Goal: Task Accomplishment & Management: Use online tool/utility

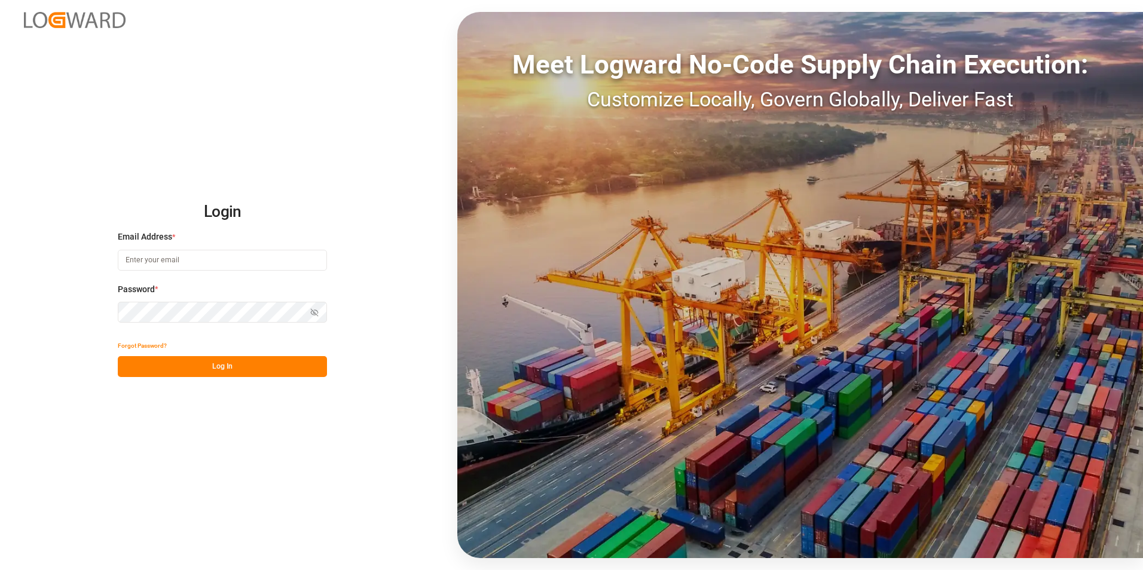
type input "isabelle.cyr@coastmusic.com"
click at [231, 368] on button "Log In" at bounding box center [222, 366] width 209 height 21
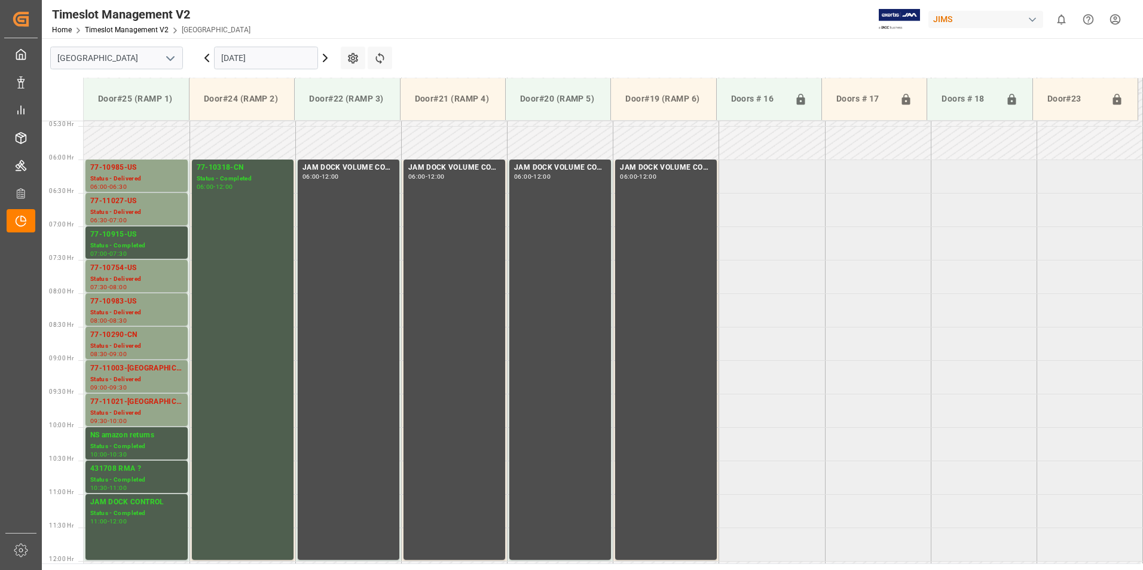
scroll to position [341, 0]
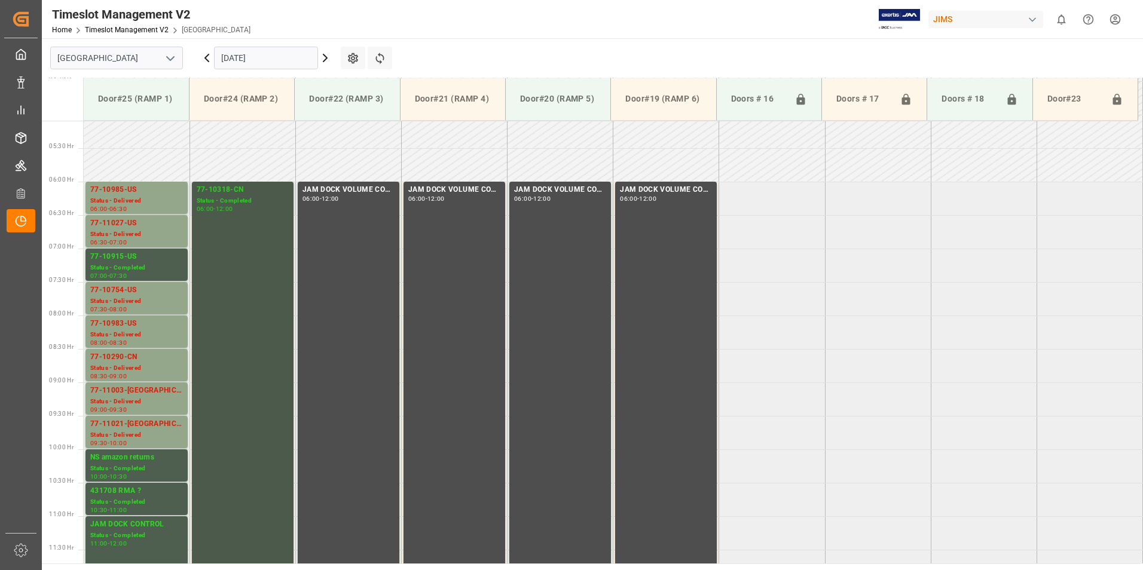
click at [213, 201] on div "Status - Completed" at bounding box center [243, 201] width 92 height 10
click at [121, 259] on div "77-10915-US" at bounding box center [136, 257] width 93 height 12
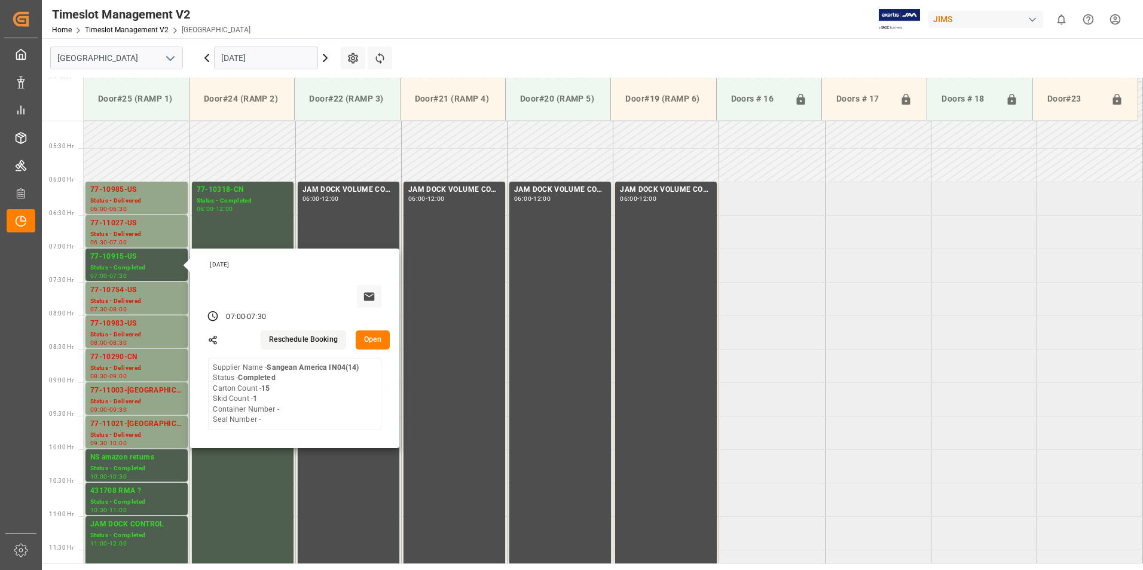
click at [257, 56] on input "18.09.2025" at bounding box center [266, 58] width 104 height 23
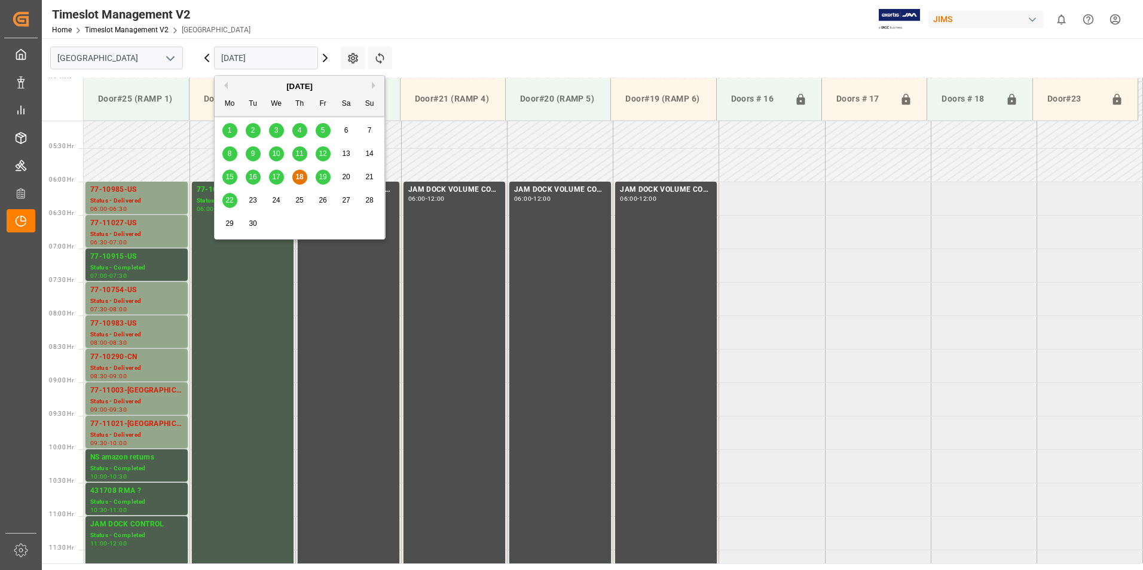
click at [323, 174] on span "19" at bounding box center [323, 177] width 8 height 8
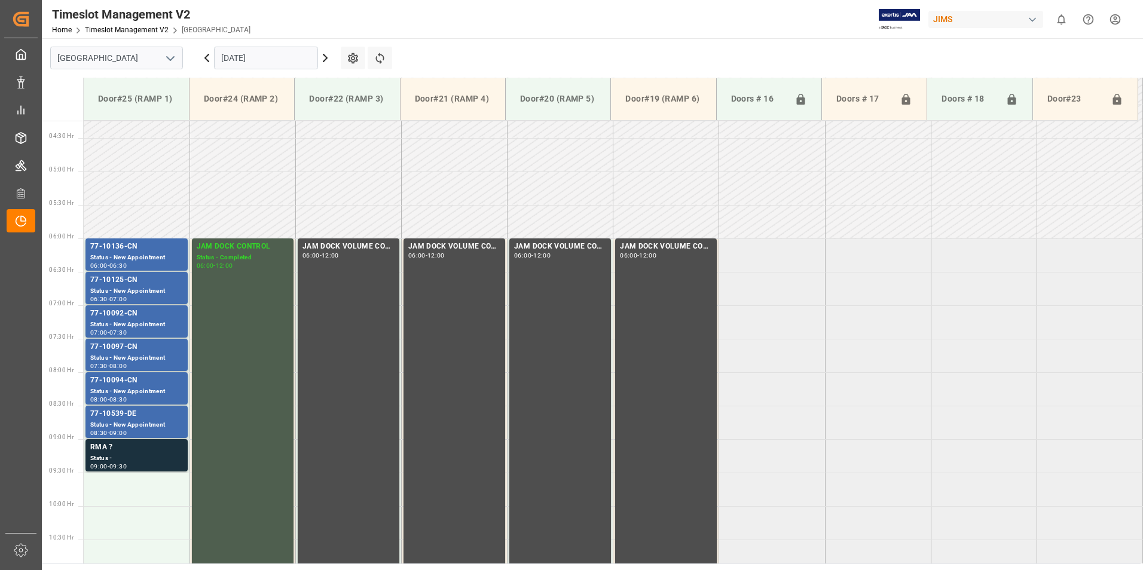
scroll to position [280, 0]
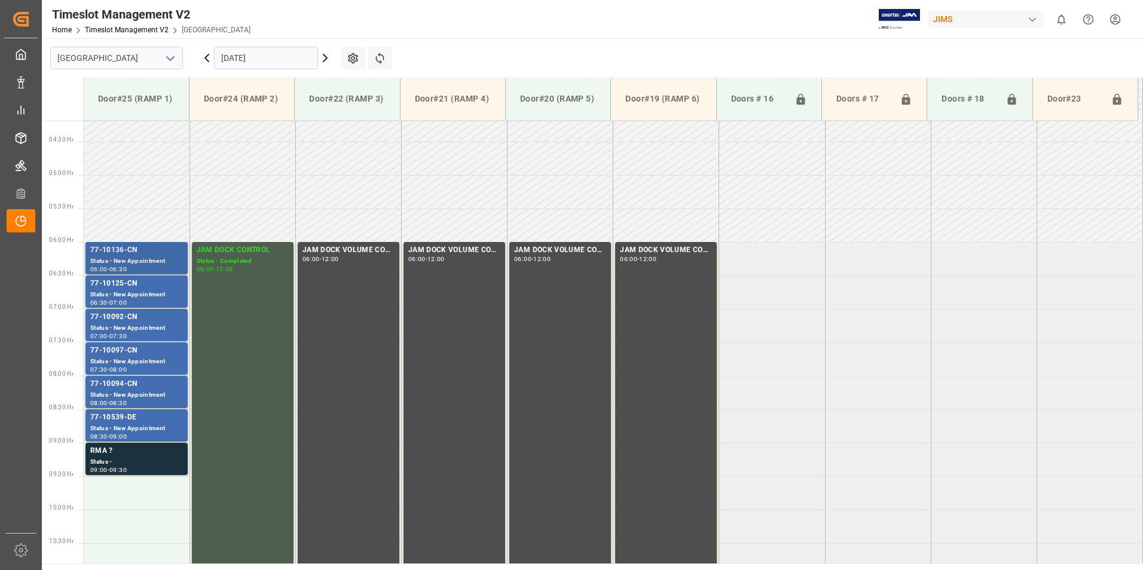
click at [147, 265] on div "Status - New Appointment" at bounding box center [136, 261] width 93 height 10
click at [134, 288] on div "77-10125-CN" at bounding box center [136, 284] width 93 height 12
click at [125, 319] on div "77-10092-CN" at bounding box center [136, 317] width 93 height 12
click at [130, 361] on div "Status - New Appointment" at bounding box center [136, 362] width 93 height 10
click at [120, 385] on div "77-10094-CN" at bounding box center [136, 384] width 93 height 12
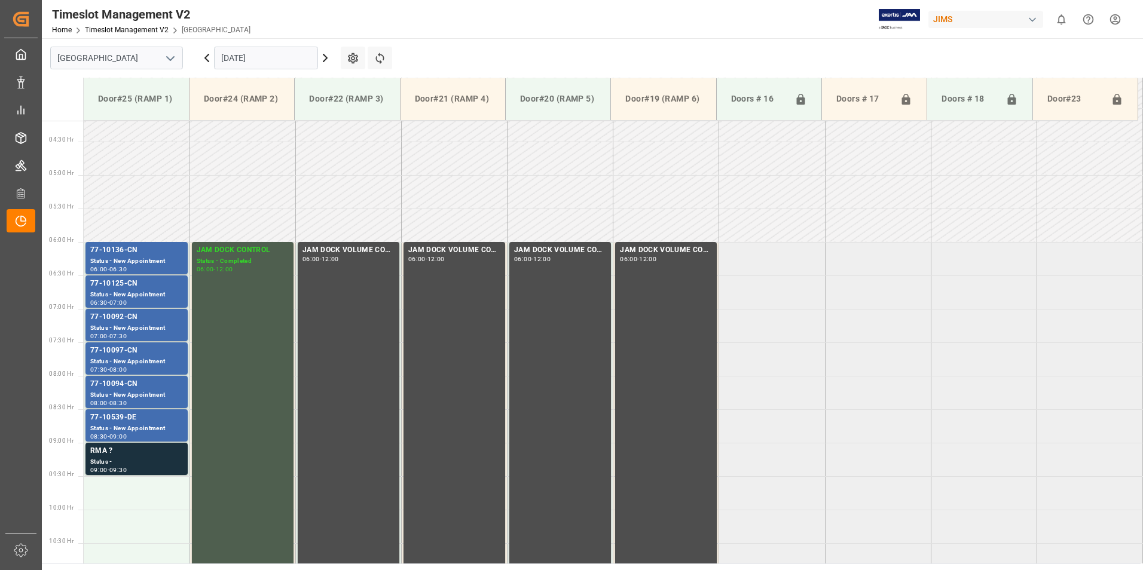
click at [133, 419] on div "77-10539-DE" at bounding box center [136, 418] width 93 height 12
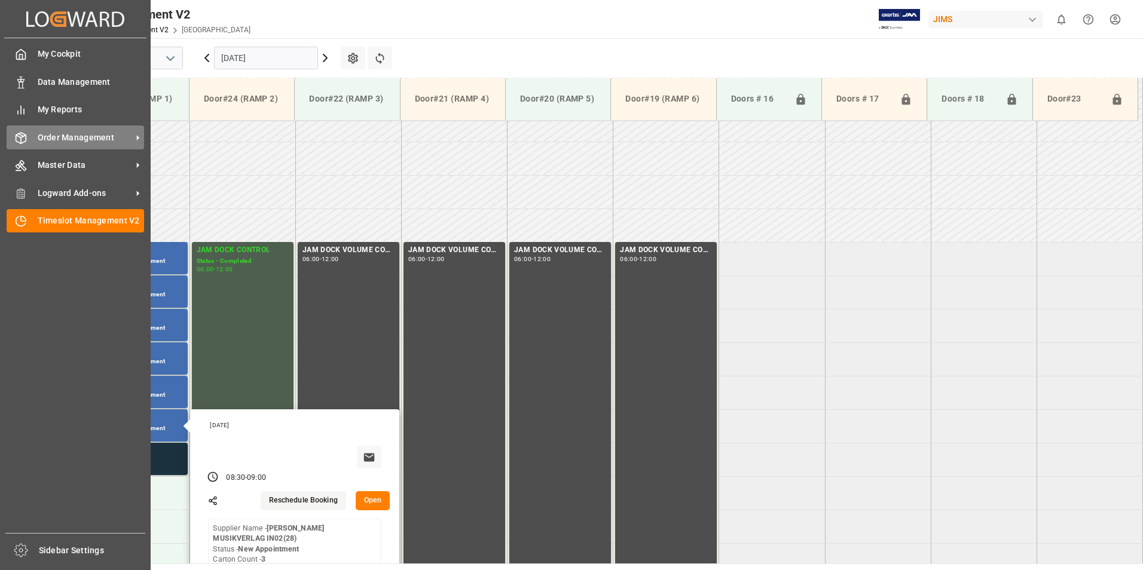
click at [81, 131] on span "Order Management" at bounding box center [85, 137] width 94 height 13
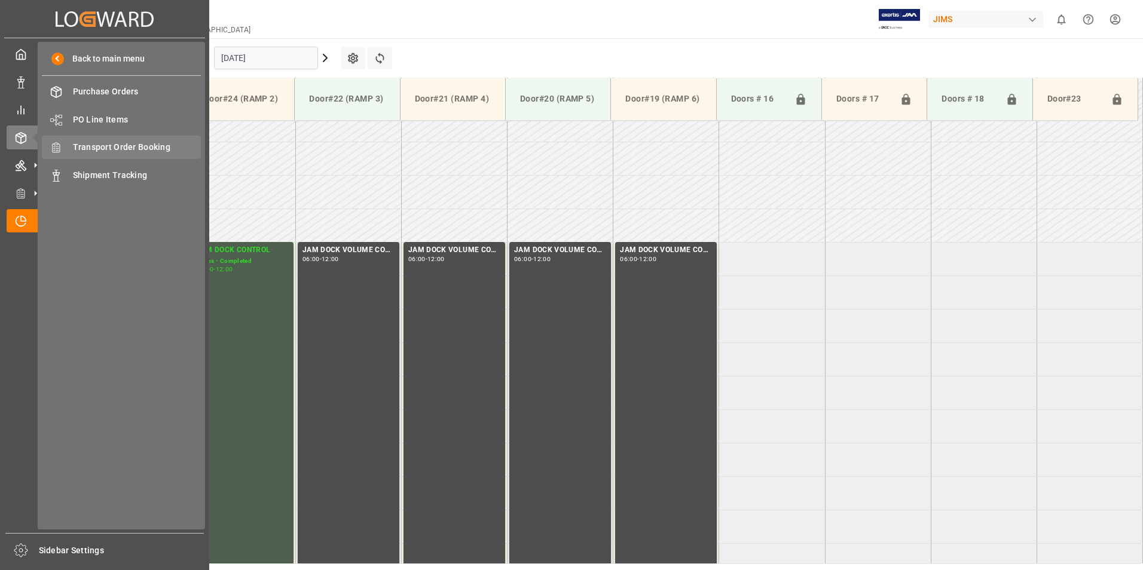
click at [130, 151] on span "Transport Order Booking" at bounding box center [137, 147] width 128 height 13
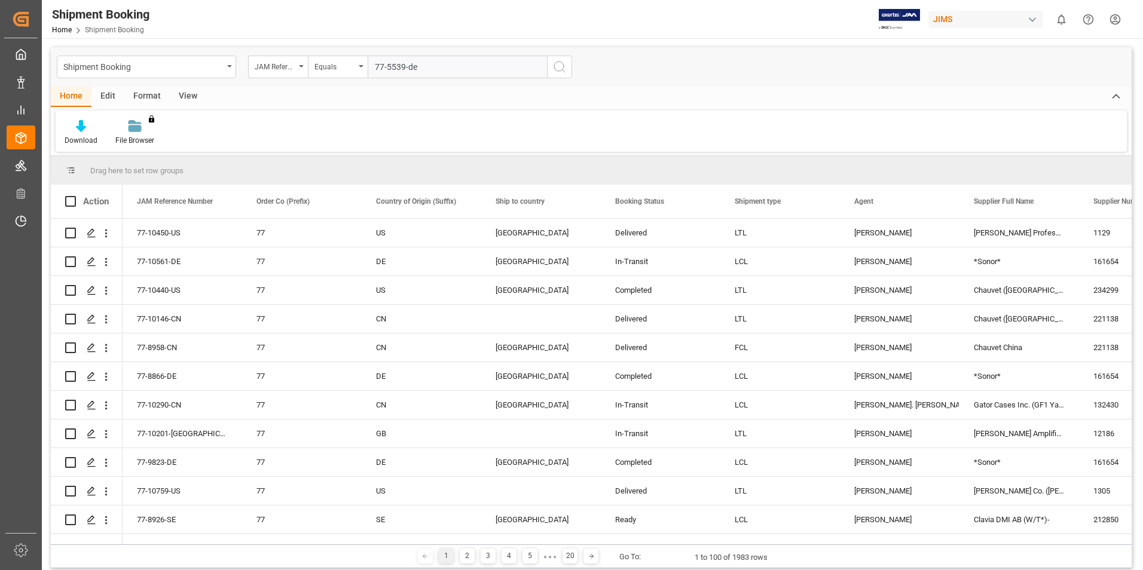
type input "77-5539-de"
click at [557, 71] on icon "search button" at bounding box center [559, 67] width 14 height 14
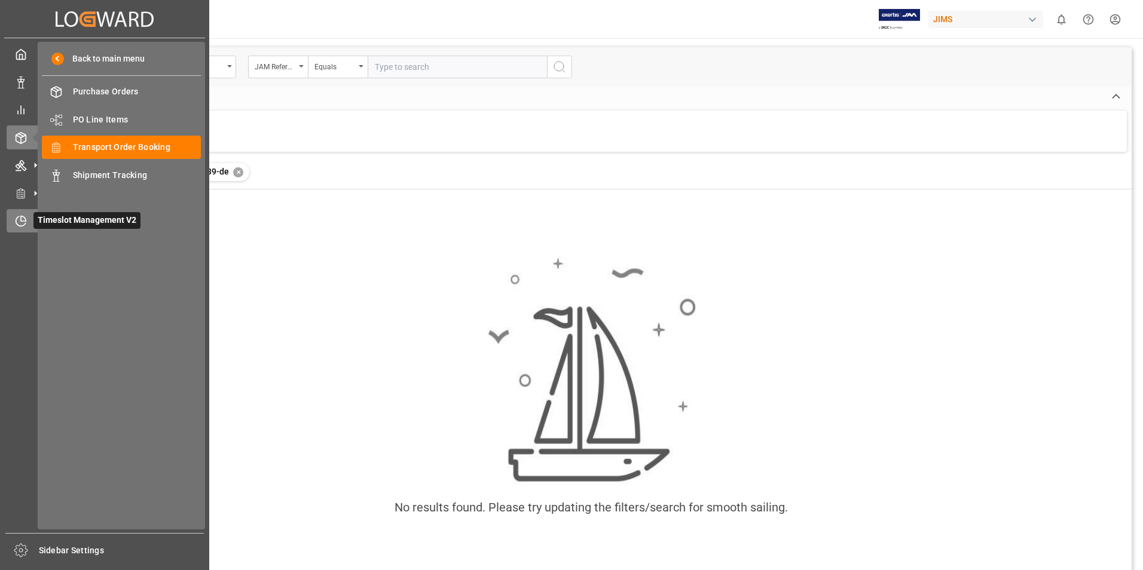
click at [13, 219] on div at bounding box center [17, 221] width 20 height 13
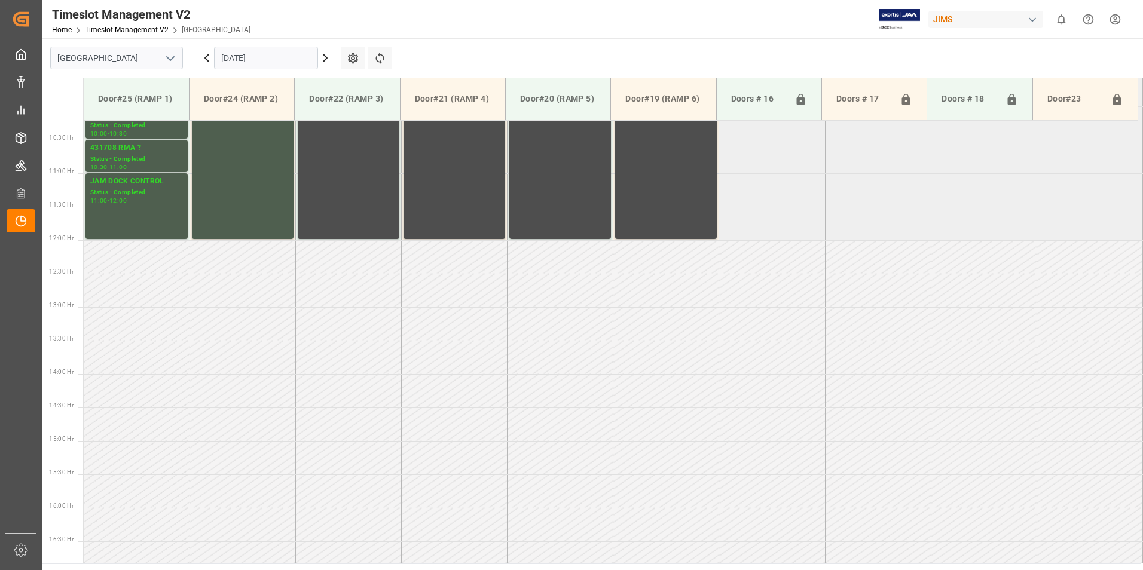
scroll to position [863, 0]
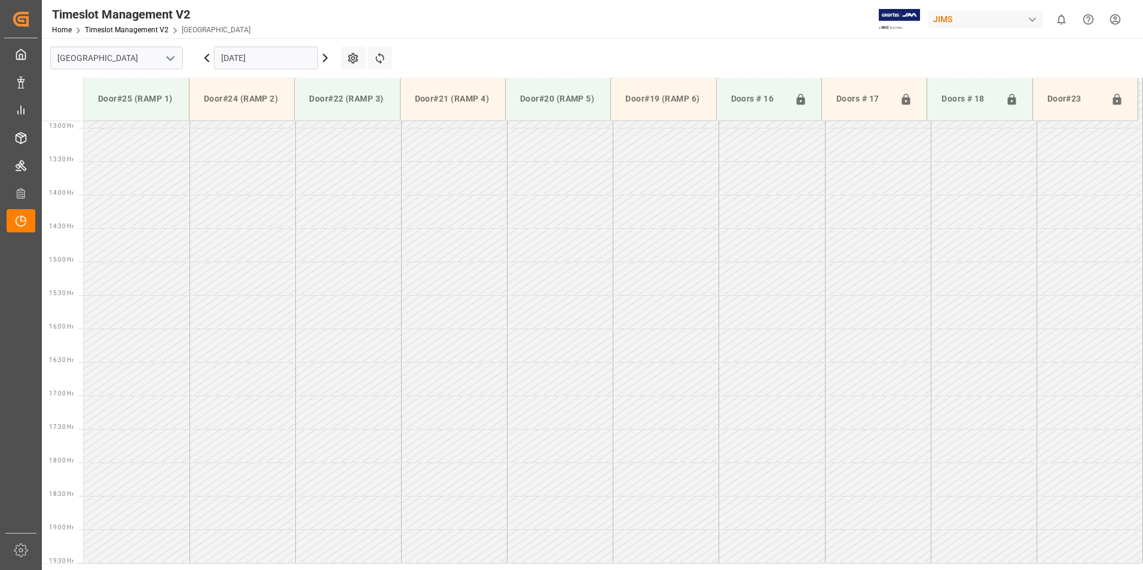
click at [256, 51] on input "18.09.2025" at bounding box center [266, 58] width 104 height 23
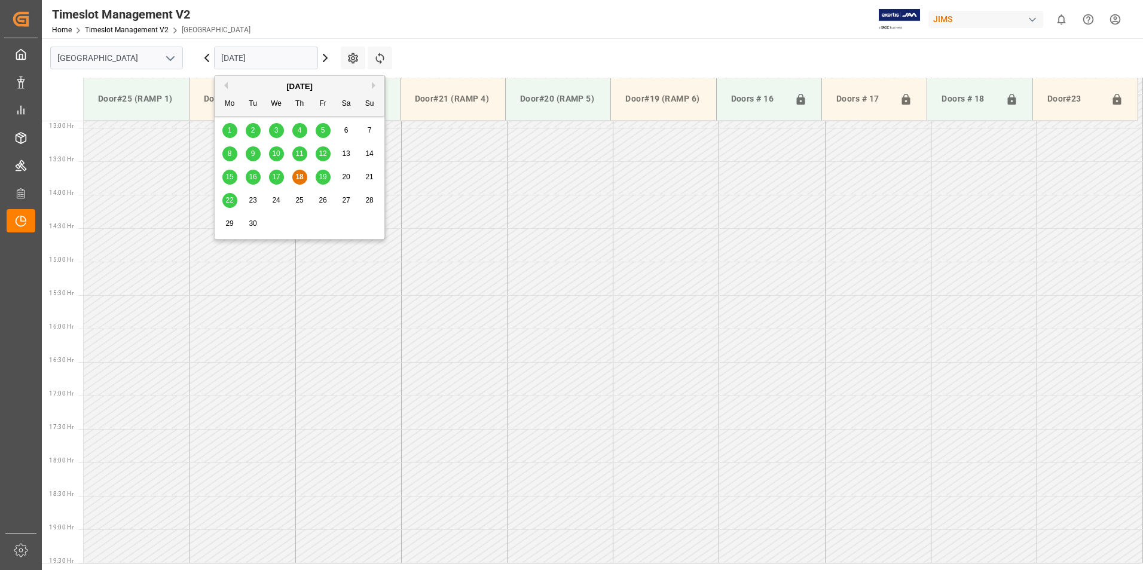
click at [323, 175] on span "19" at bounding box center [323, 177] width 8 height 8
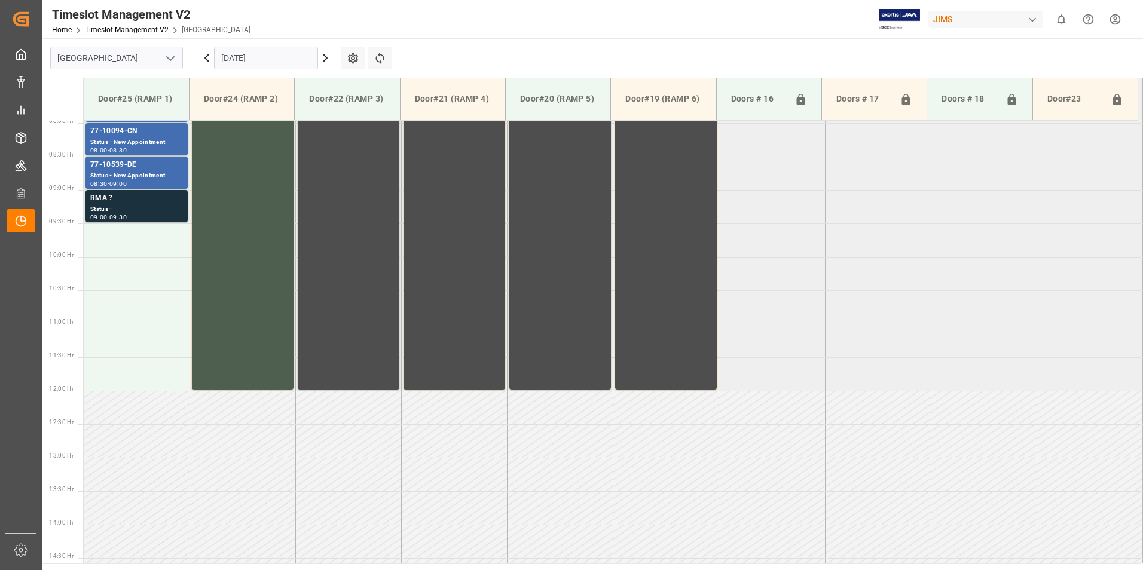
scroll to position [456, 0]
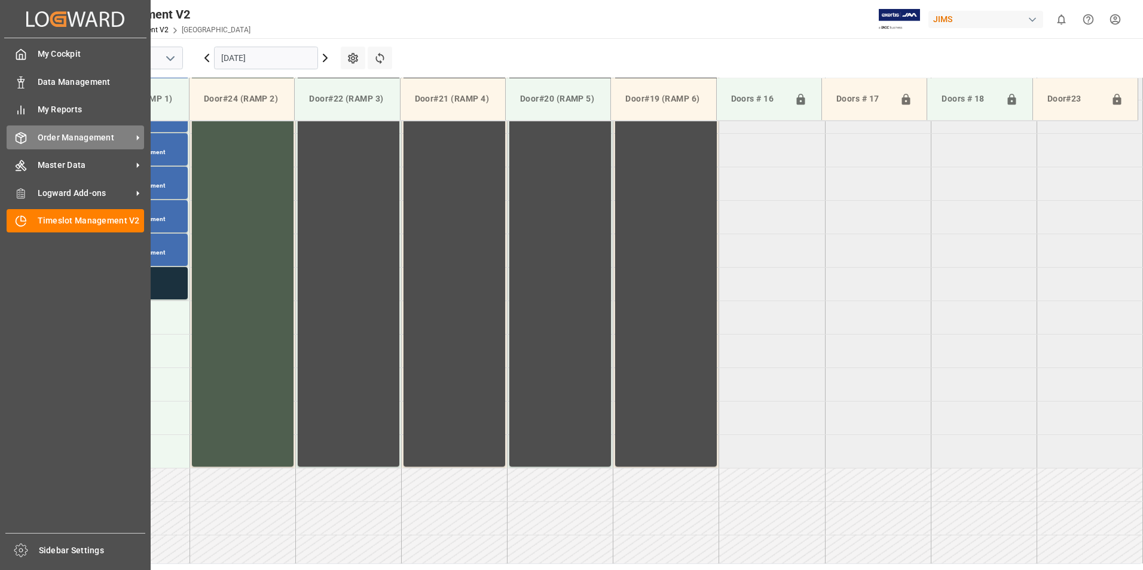
click at [60, 142] on span "Order Management" at bounding box center [85, 137] width 94 height 13
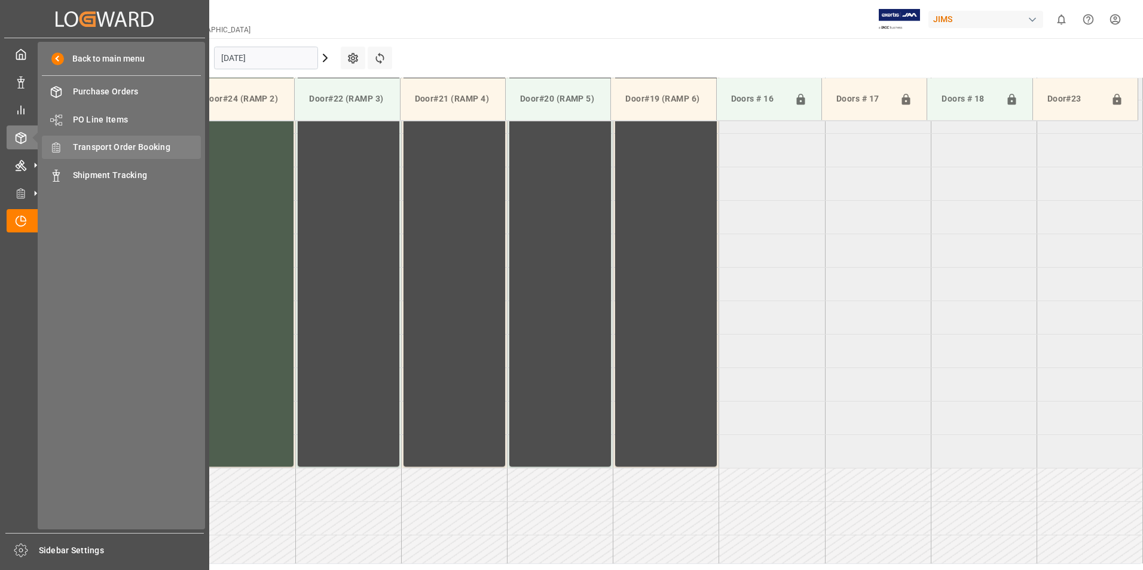
click at [130, 142] on span "Transport Order Booking" at bounding box center [137, 147] width 128 height 13
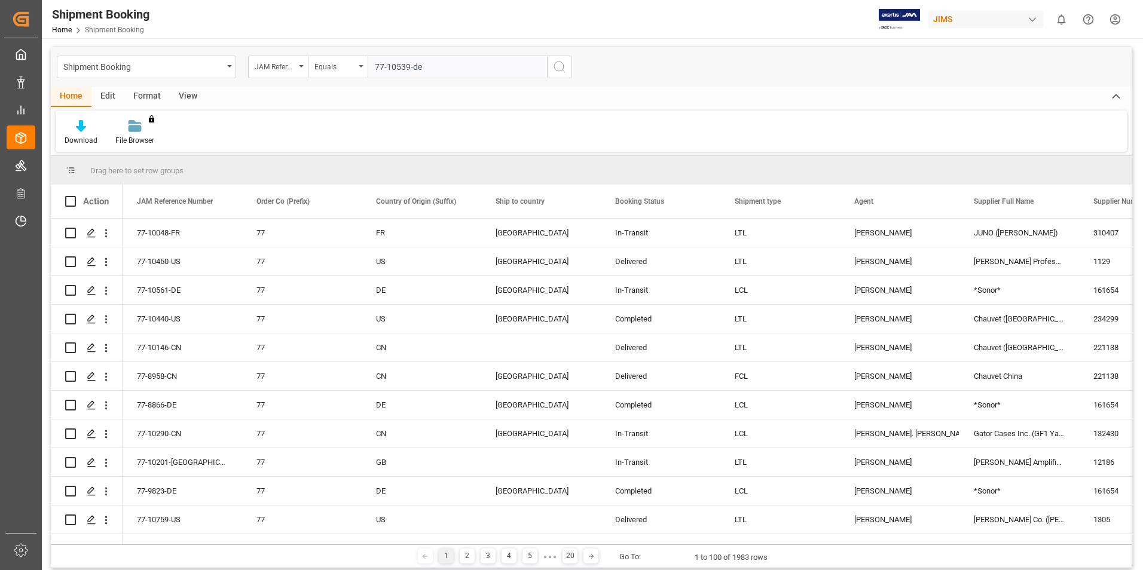
type input "77-10539-de"
click at [562, 66] on icon "search button" at bounding box center [559, 67] width 14 height 14
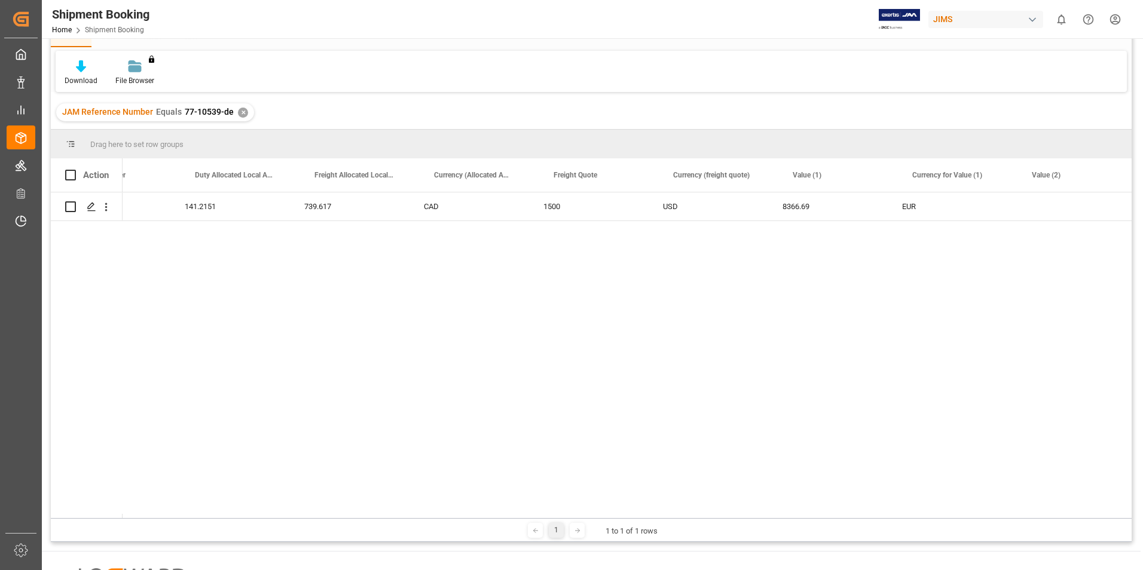
scroll to position [0, 2380]
